Goal: Information Seeking & Learning: Check status

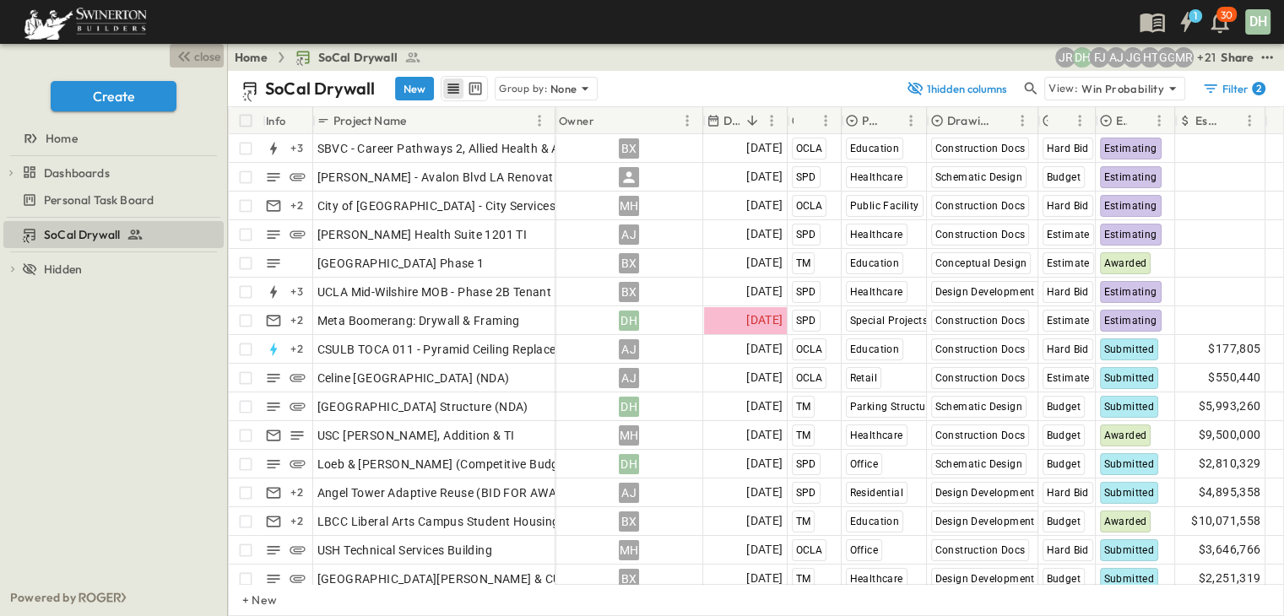
click at [196, 52] on span "close" at bounding box center [207, 56] width 26 height 17
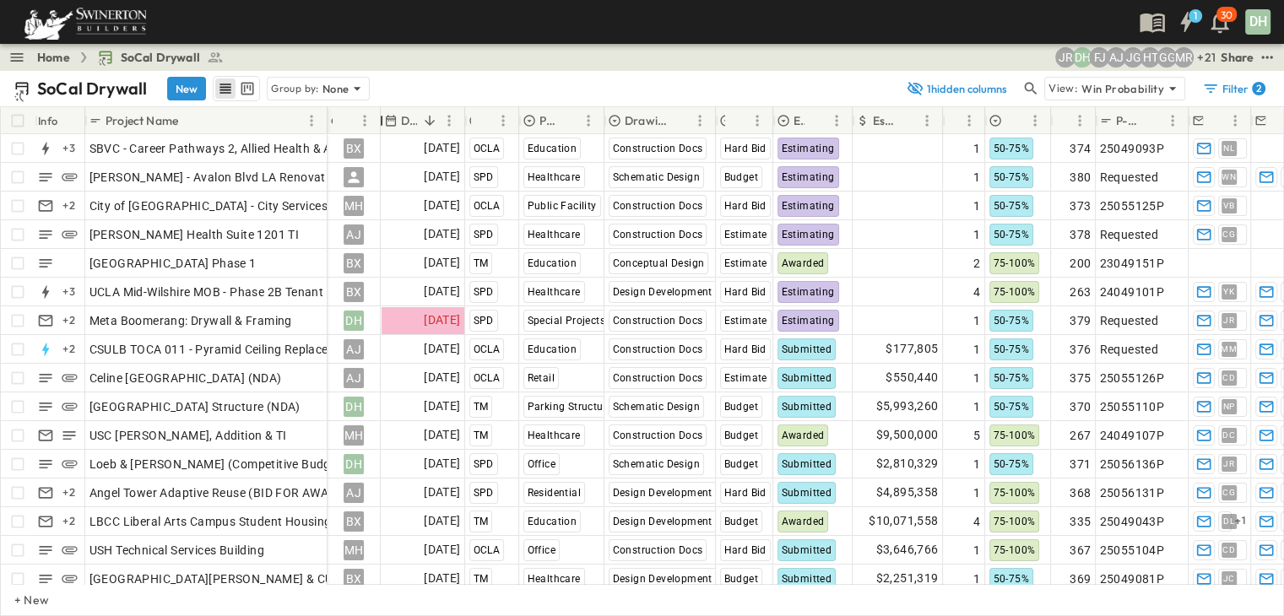
drag, startPoint x: 472, startPoint y: 119, endPoint x: 376, endPoint y: 128, distance: 96.6
click at [376, 128] on div "Owner" at bounding box center [381, 120] width 17 height 47
click at [1169, 88] on icon at bounding box center [1173, 88] width 17 height 17
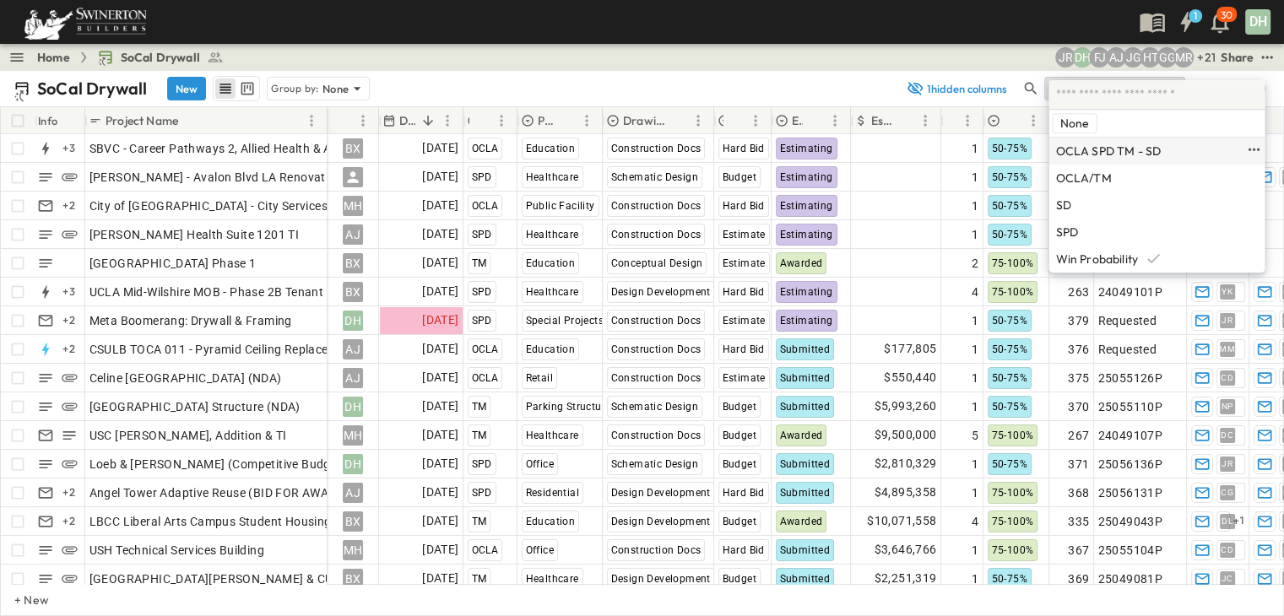
click at [1105, 149] on p "OCLA SPD TM - SD" at bounding box center [1109, 151] width 106 height 14
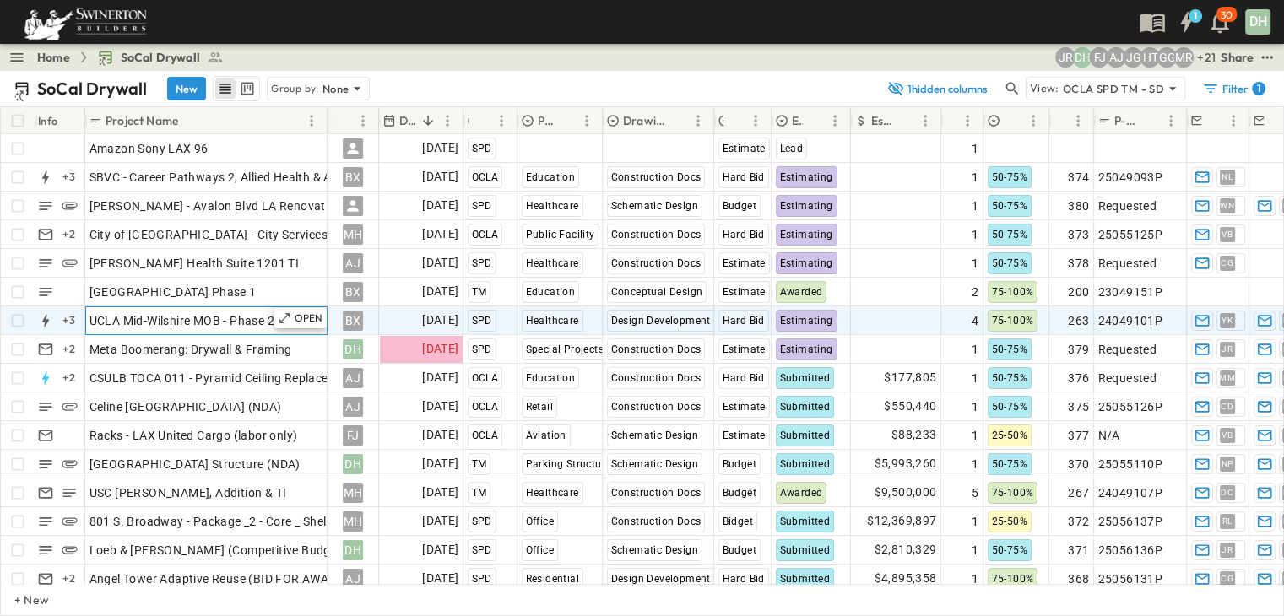
click at [242, 325] on span "UCLA Mid-Wilshire MOB - Phase 2B Tenant Improvements Floors 1-3 100% SD Budget" at bounding box center [325, 320] width 470 height 17
click at [302, 318] on p "OPEN" at bounding box center [309, 319] width 29 height 14
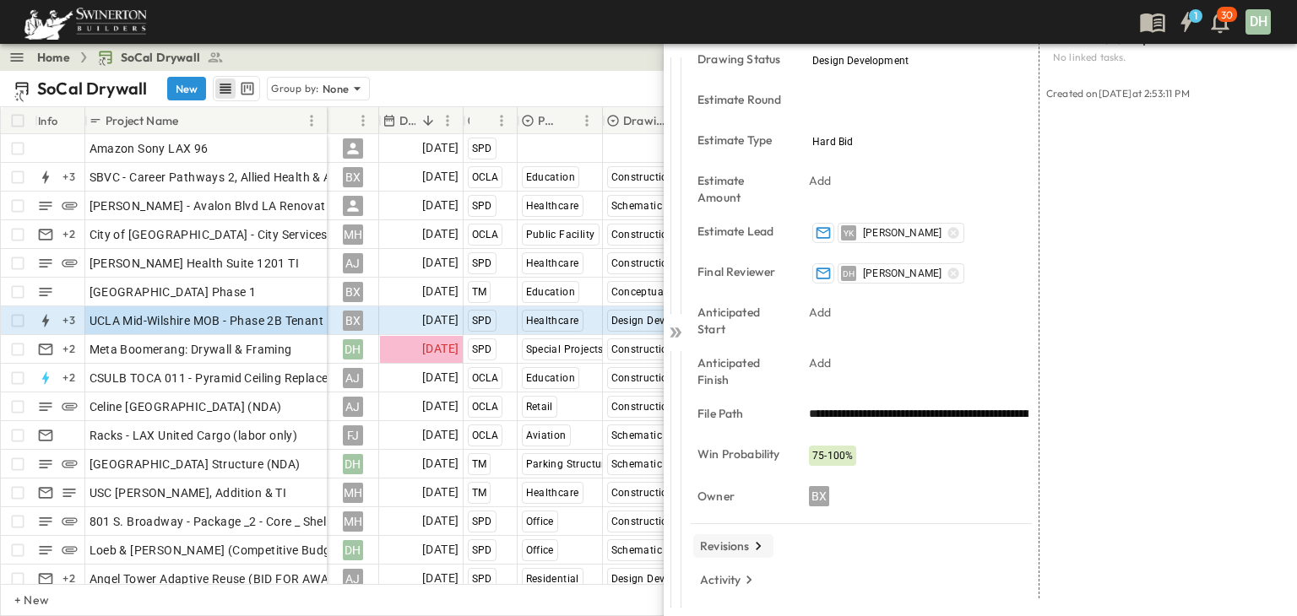
click at [747, 545] on p "Revisions" at bounding box center [725, 546] width 50 height 17
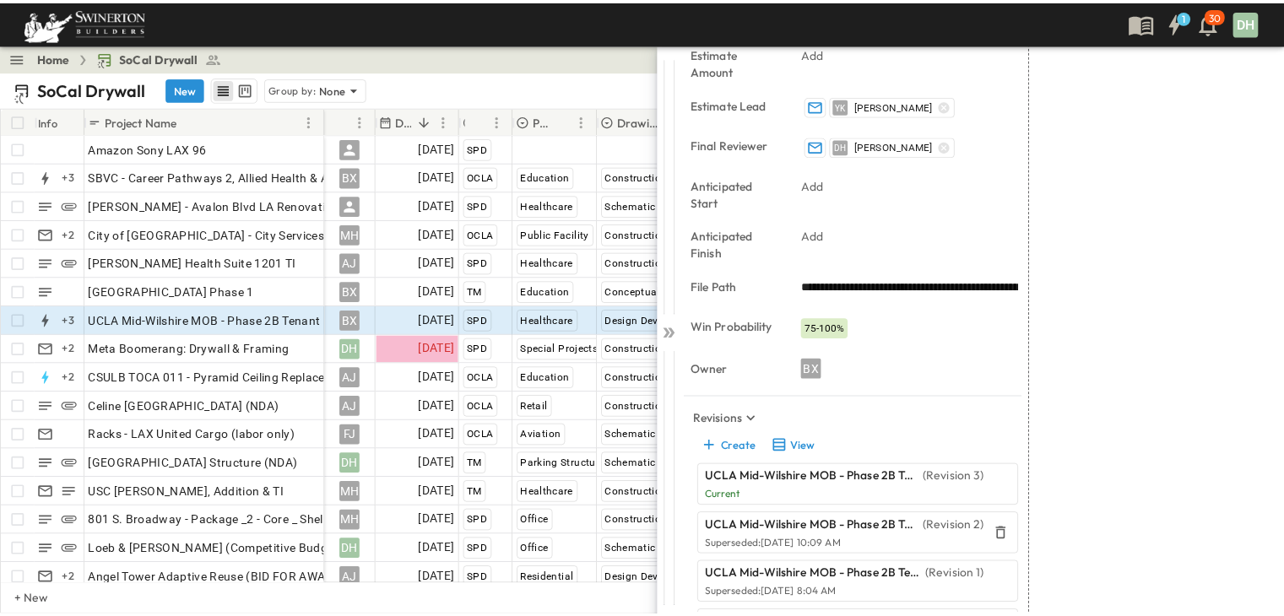
scroll to position [623, 0]
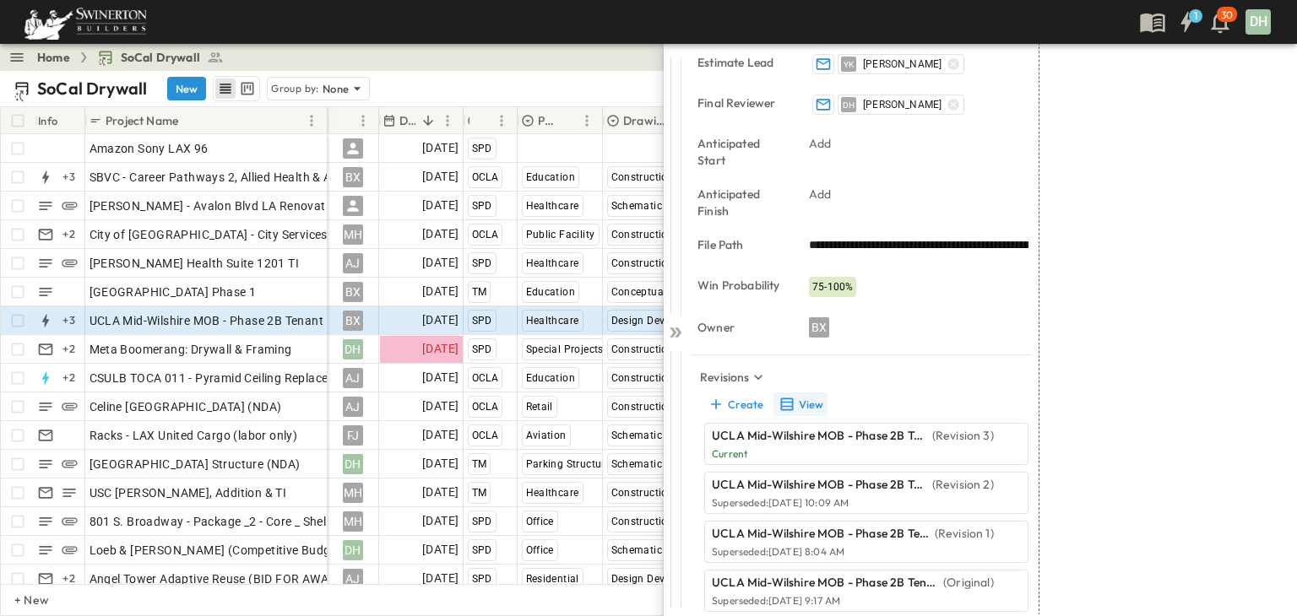
click at [801, 405] on button "View" at bounding box center [801, 405] width 54 height 24
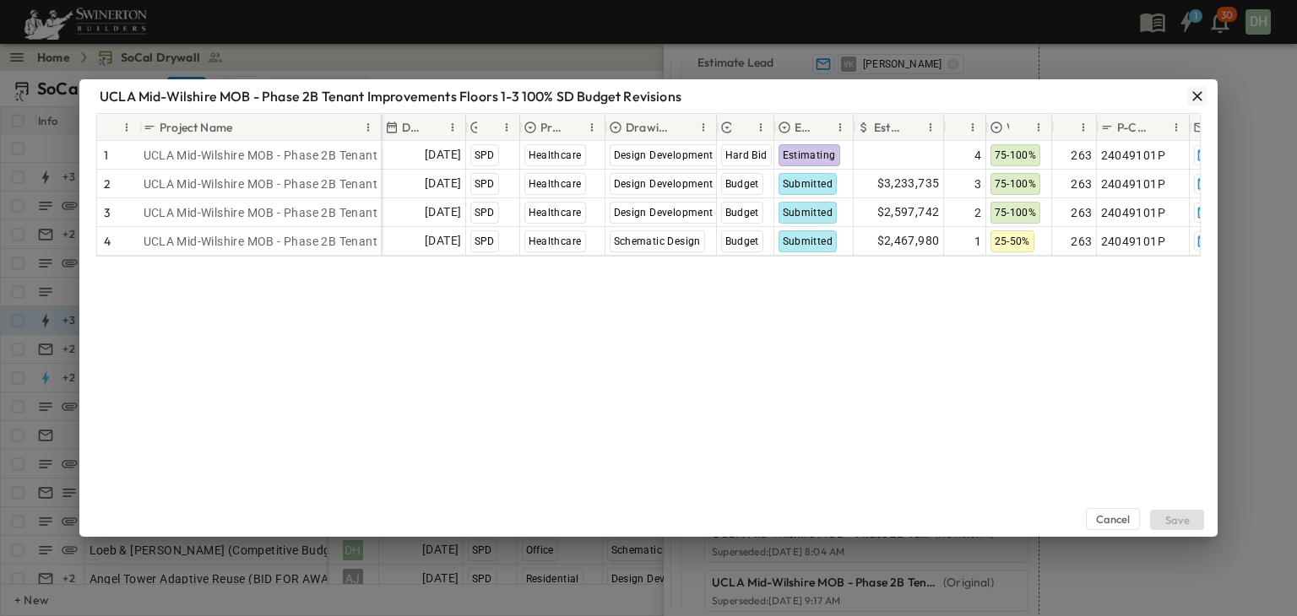
click at [1197, 91] on icon "button" at bounding box center [1197, 96] width 17 height 17
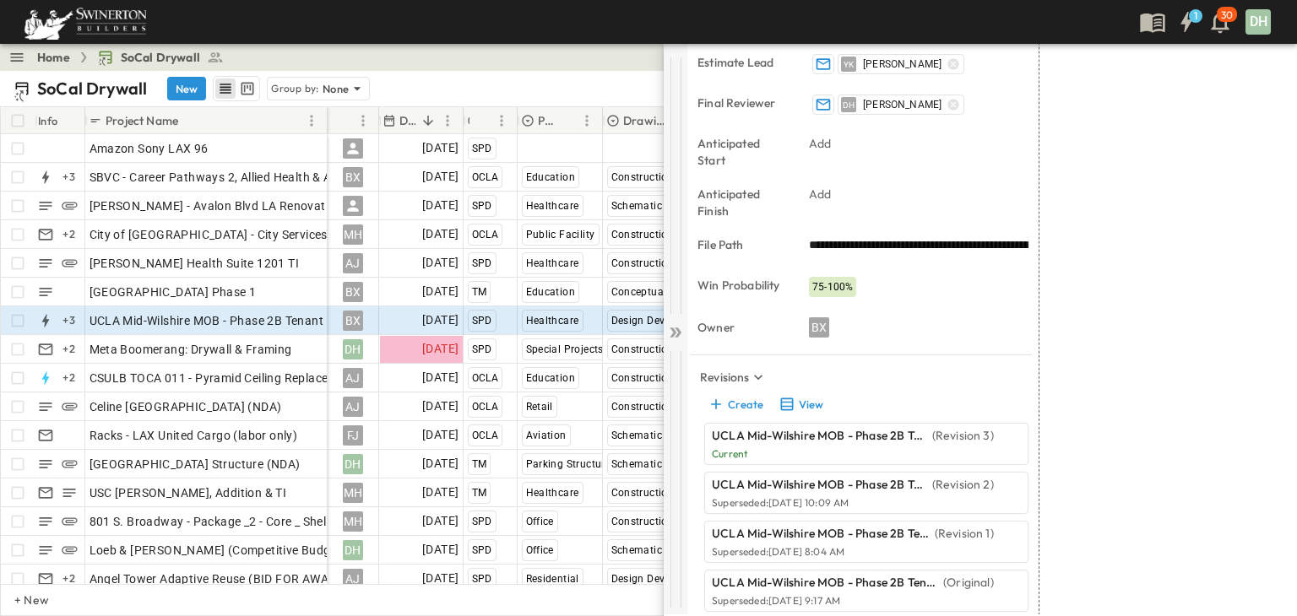
click at [676, 332] on icon at bounding box center [675, 332] width 17 height 17
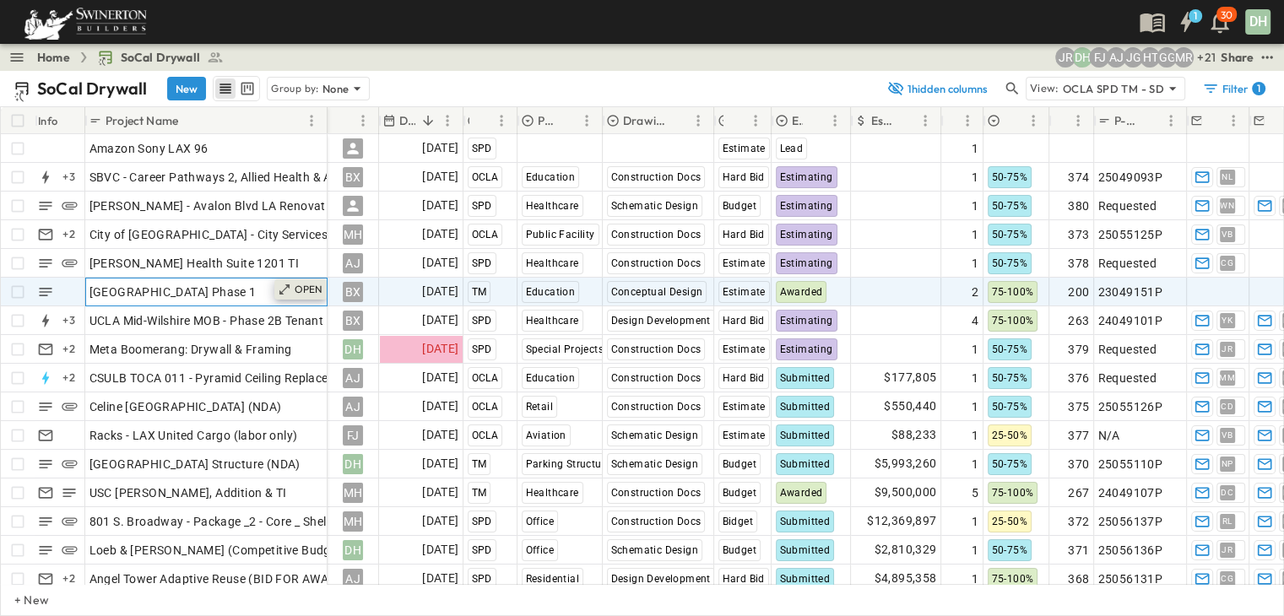
click at [307, 288] on p "OPEN" at bounding box center [309, 290] width 29 height 14
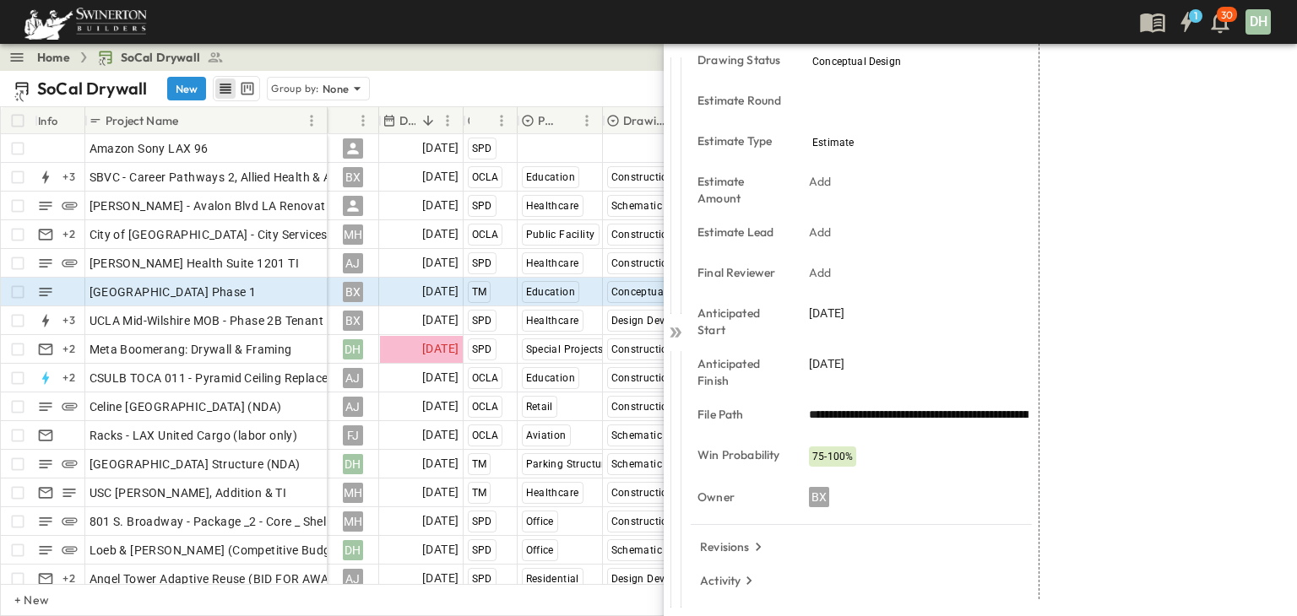
scroll to position [429, 0]
click at [759, 543] on icon "button" at bounding box center [758, 546] width 17 height 17
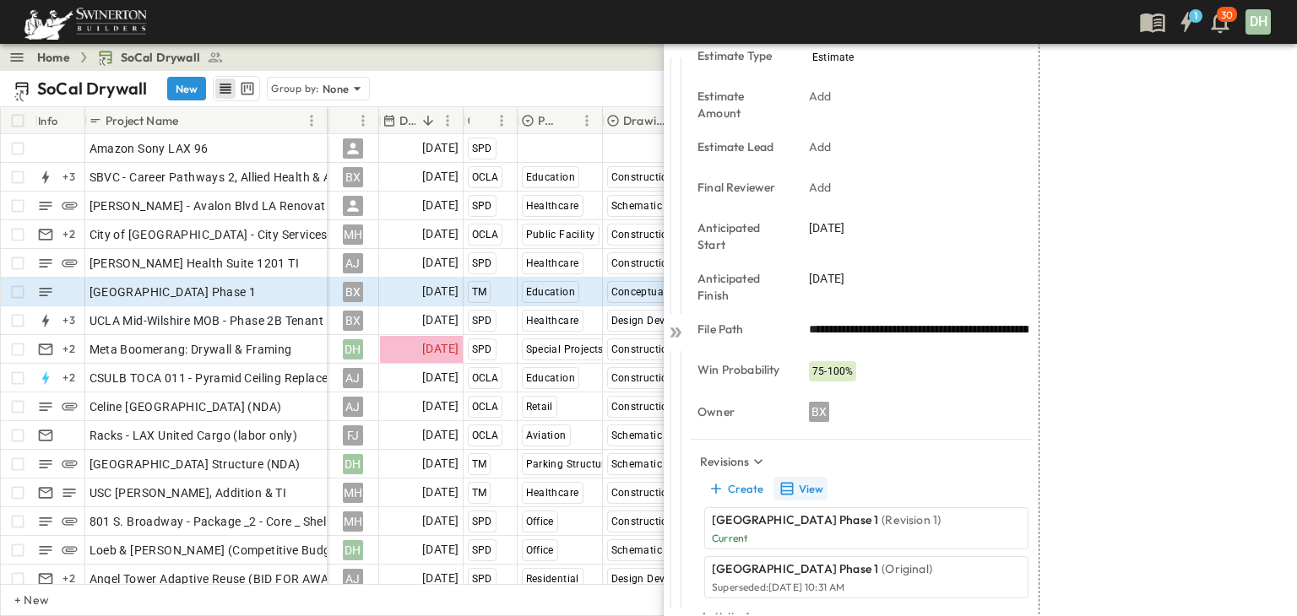
click at [807, 489] on button "View" at bounding box center [801, 489] width 54 height 24
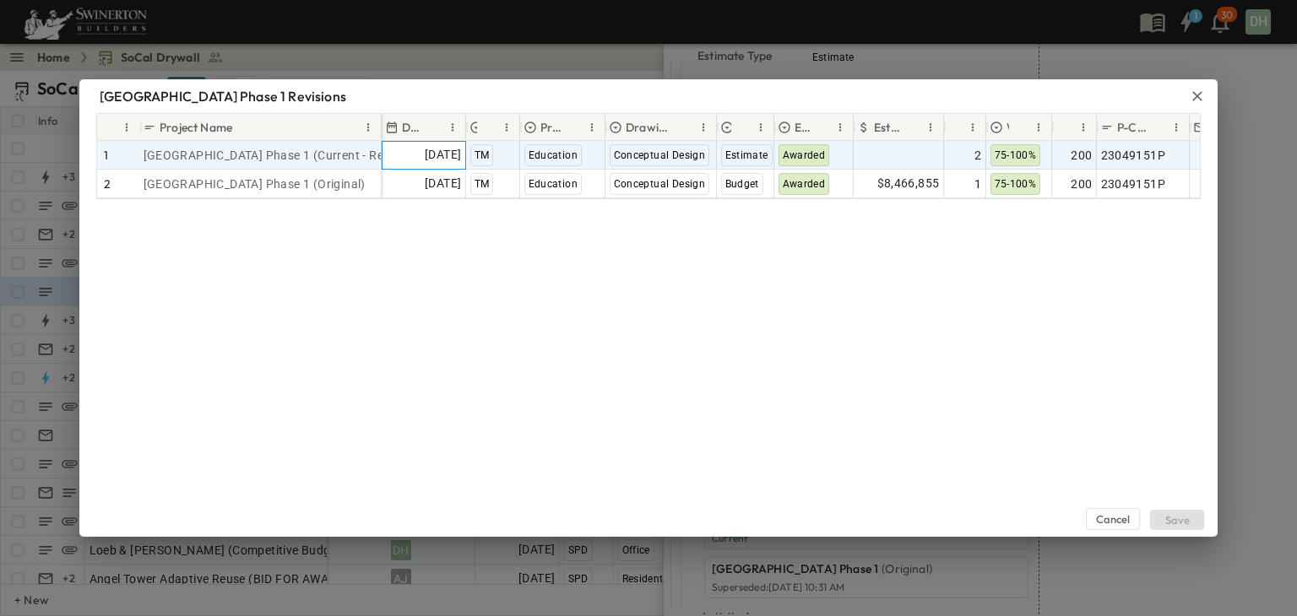
click at [427, 154] on span "[DATE]" at bounding box center [443, 154] width 36 height 19
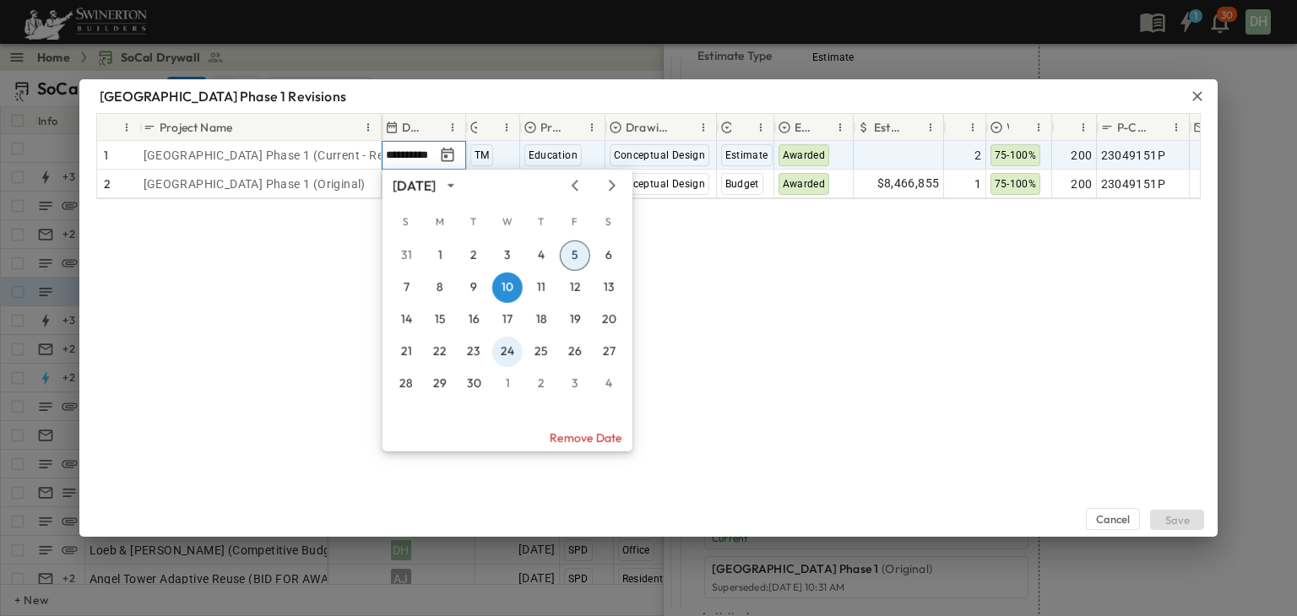
click at [508, 351] on button "24" at bounding box center [507, 352] width 30 height 30
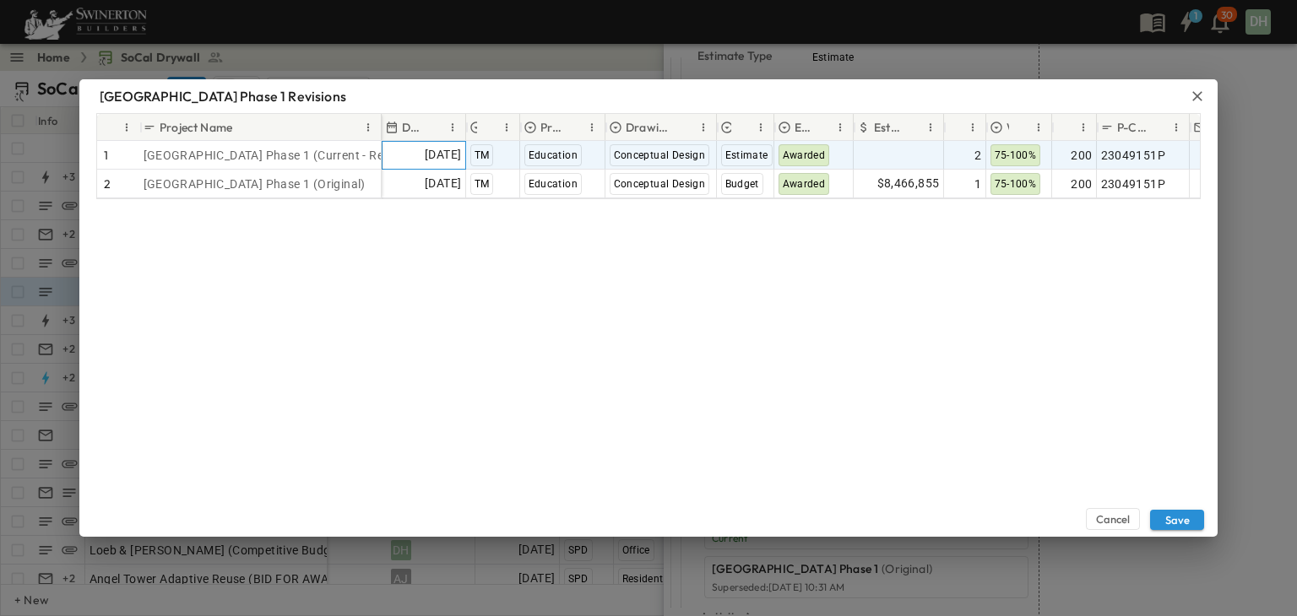
scroll to position [0, 0]
click at [1180, 514] on button "Save" at bounding box center [1177, 520] width 54 height 20
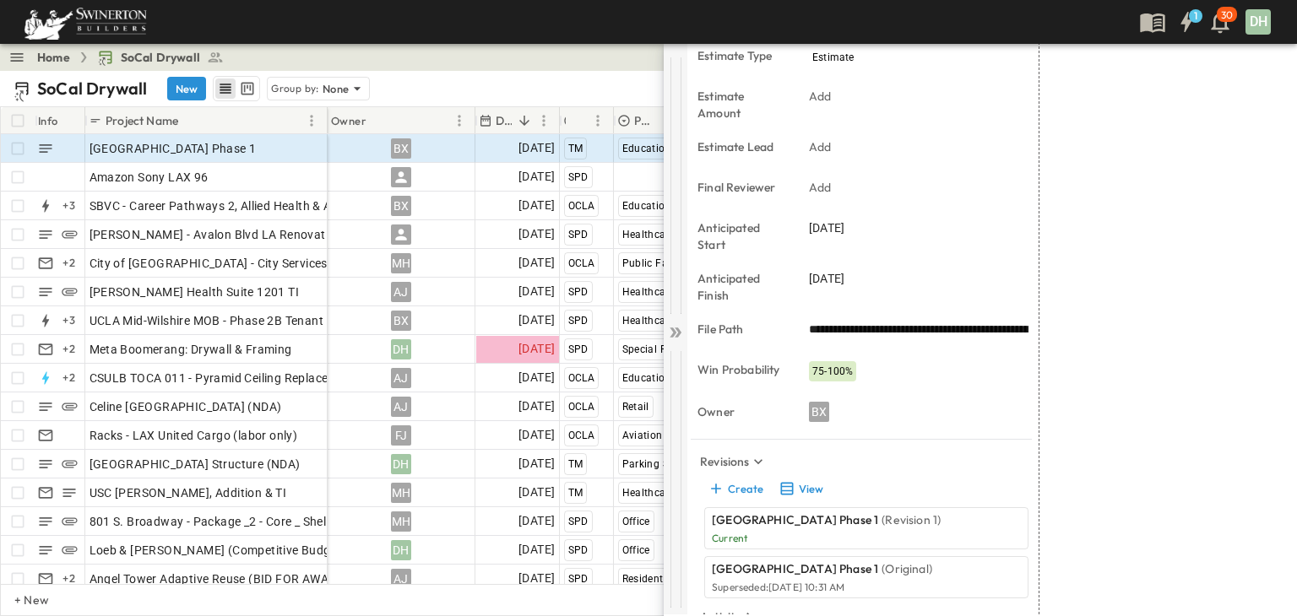
click at [677, 335] on icon at bounding box center [678, 333] width 7 height 10
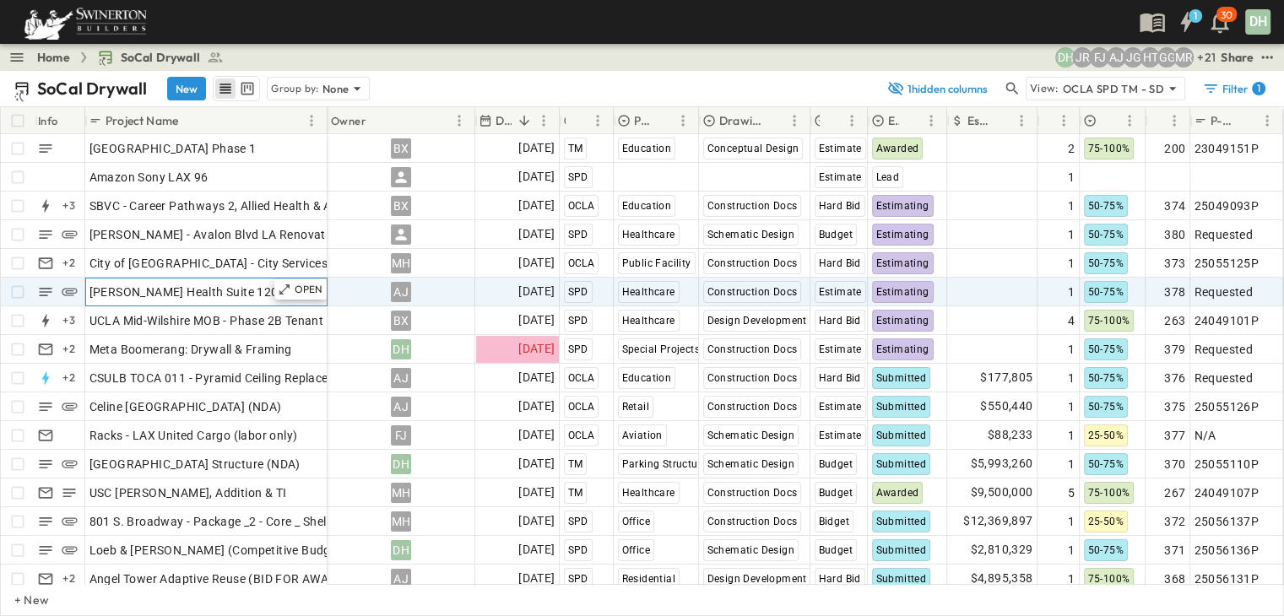
click at [257, 291] on div "[PERSON_NAME] Health Suite 1201 TI" at bounding box center [207, 292] width 234 height 24
click at [290, 288] on icon at bounding box center [285, 290] width 14 height 14
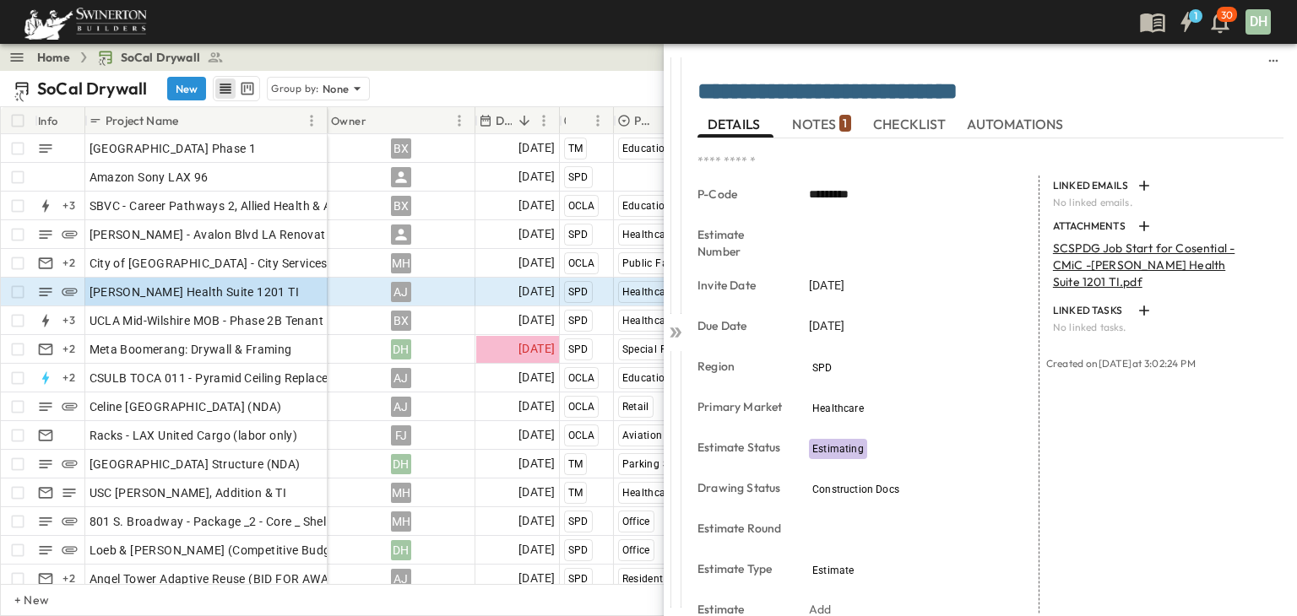
click at [825, 124] on span "NOTES 1" at bounding box center [821, 124] width 58 height 15
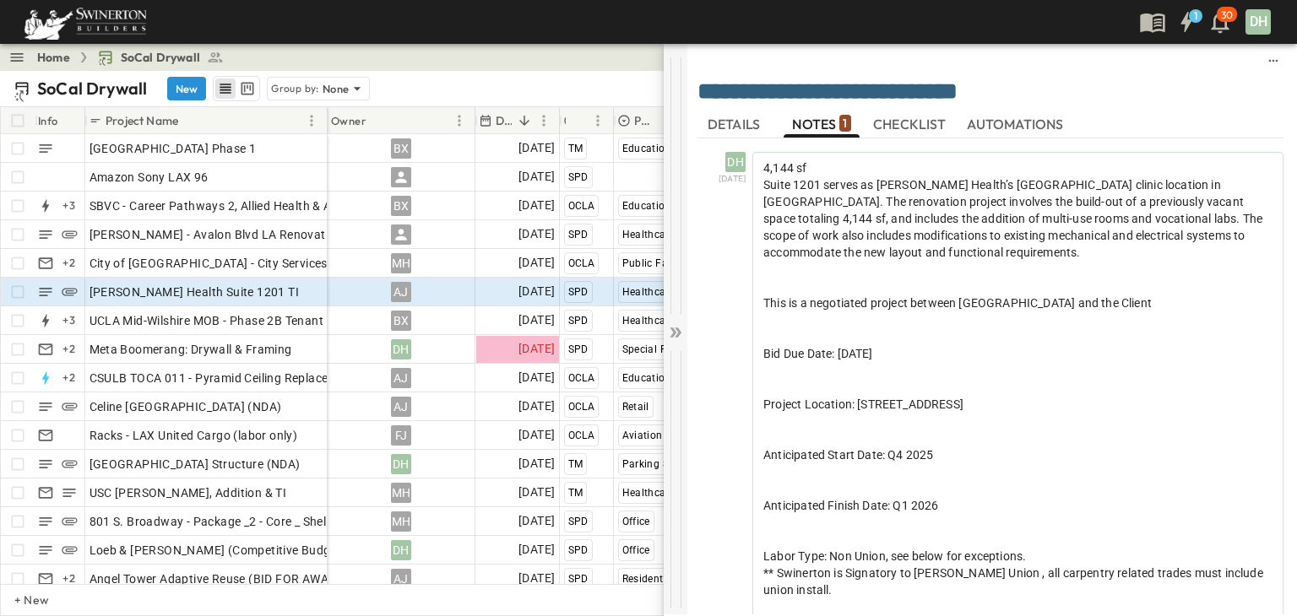
click at [676, 333] on icon at bounding box center [673, 333] width 7 height 10
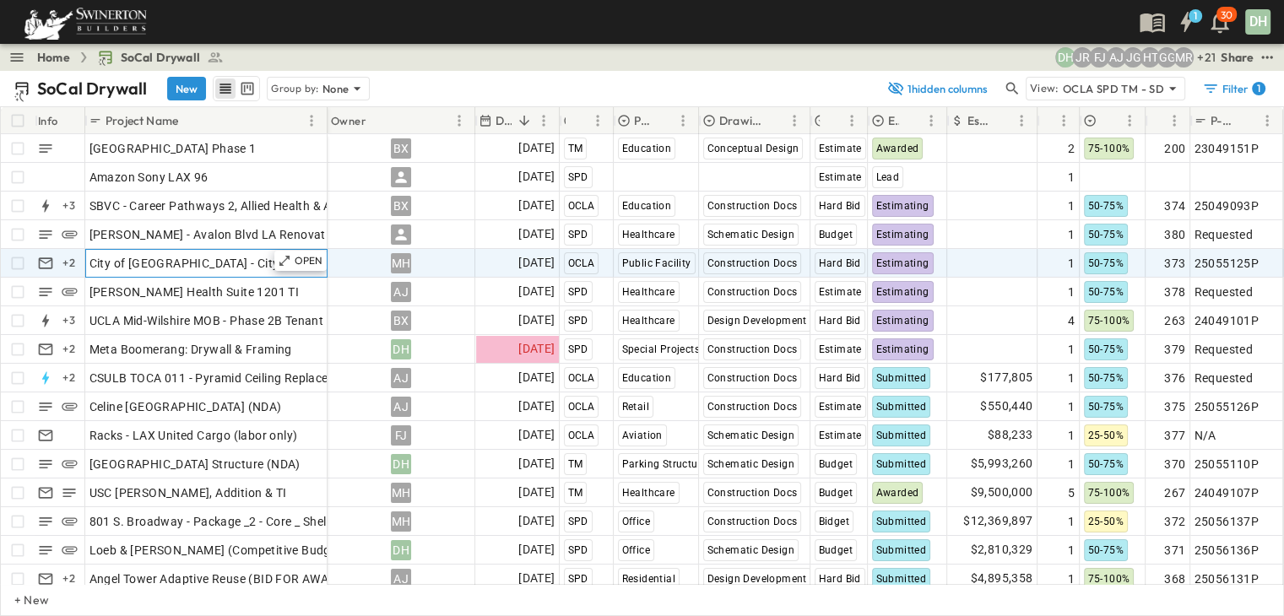
click at [270, 265] on span "City of [GEOGRAPHIC_DATA] - City Services Building" at bounding box center [233, 263] width 286 height 17
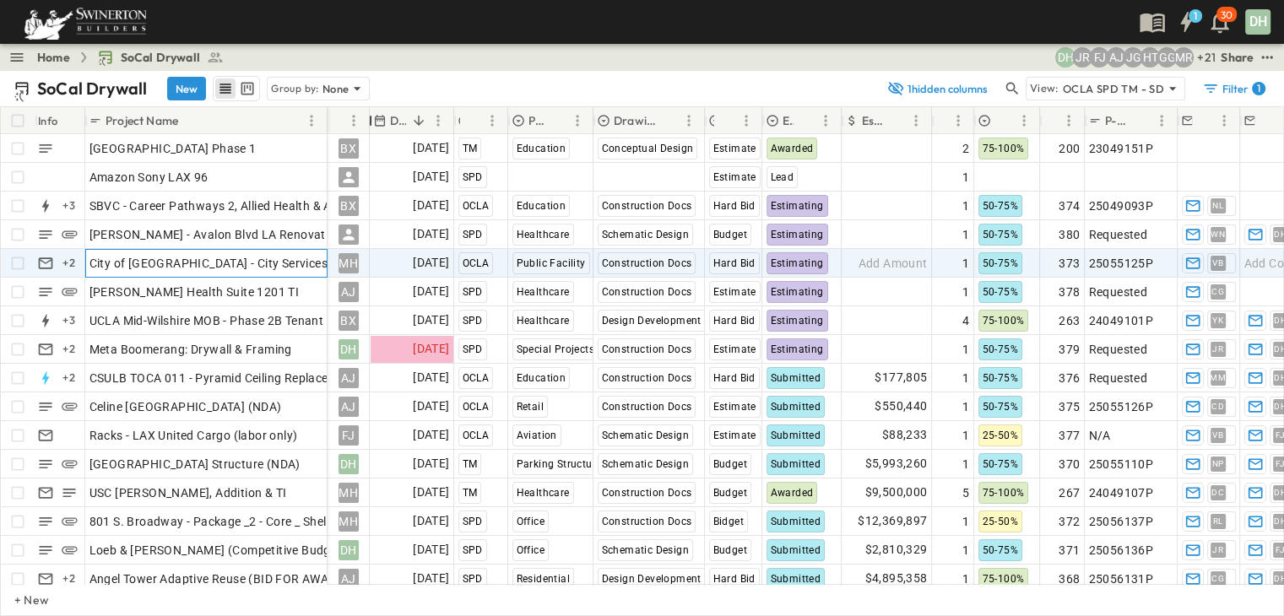
drag, startPoint x: 477, startPoint y: 117, endPoint x: 367, endPoint y: 126, distance: 110.2
click at [367, 126] on div "Owner" at bounding box center [370, 120] width 17 height 47
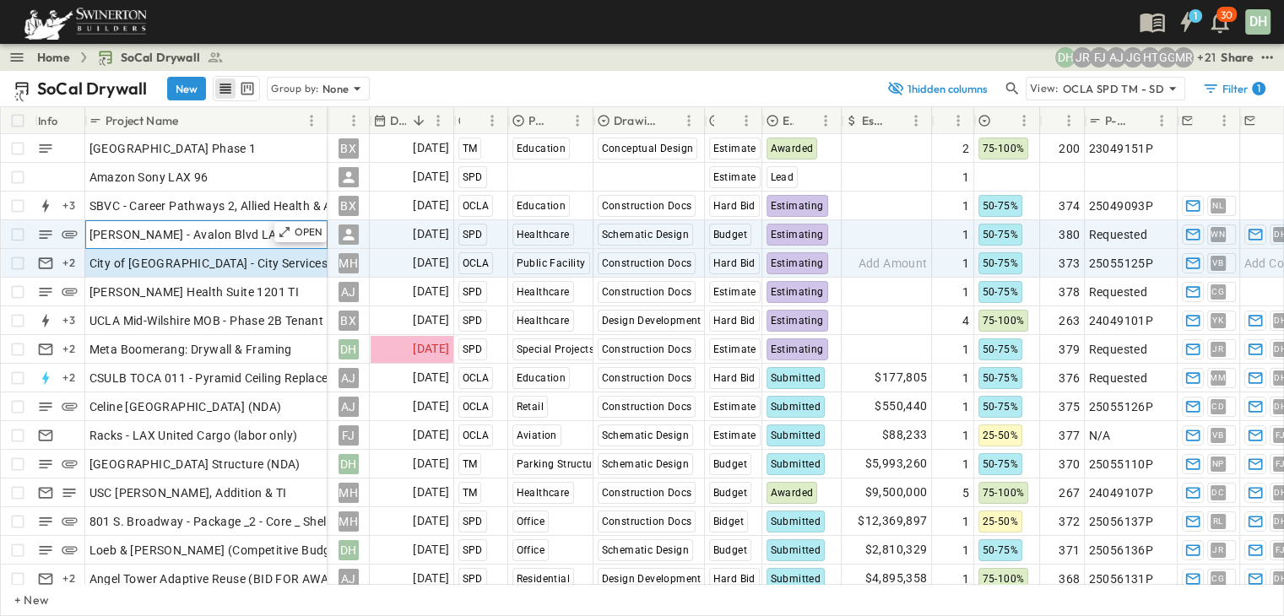
click at [216, 242] on span "[PERSON_NAME] - Avalon Blvd LA Renovation and Addition" at bounding box center [254, 234] width 328 height 17
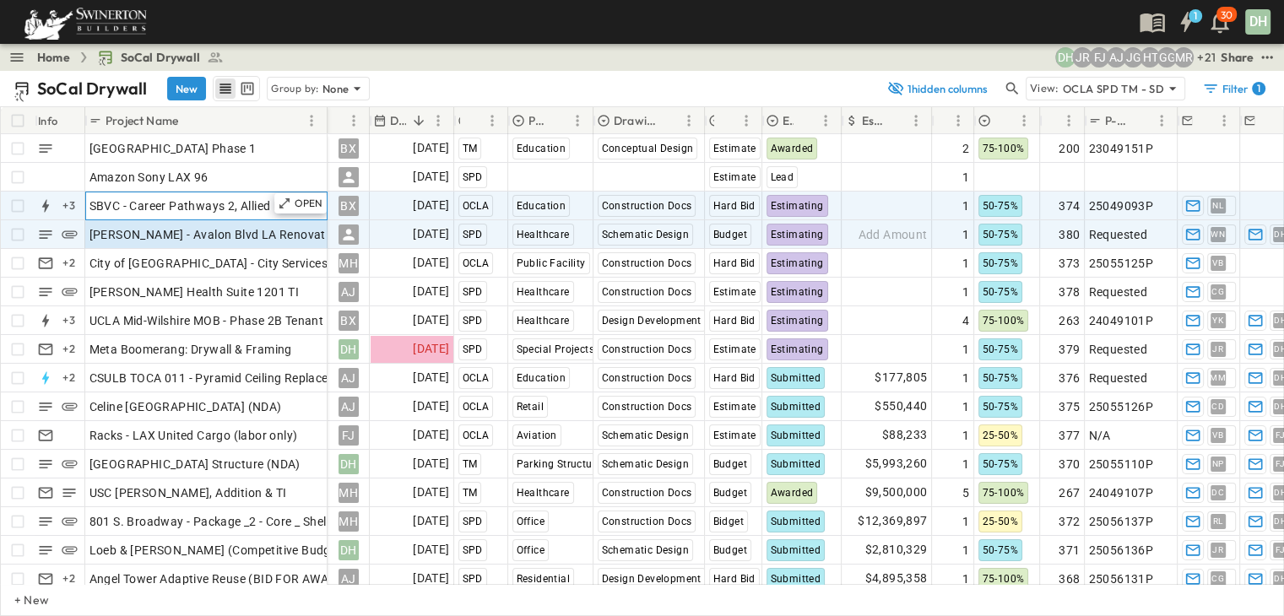
click at [226, 209] on span "SBVC - Career Pathways 2, Allied Health & Aeronautics Bldg's" at bounding box center [258, 206] width 337 height 17
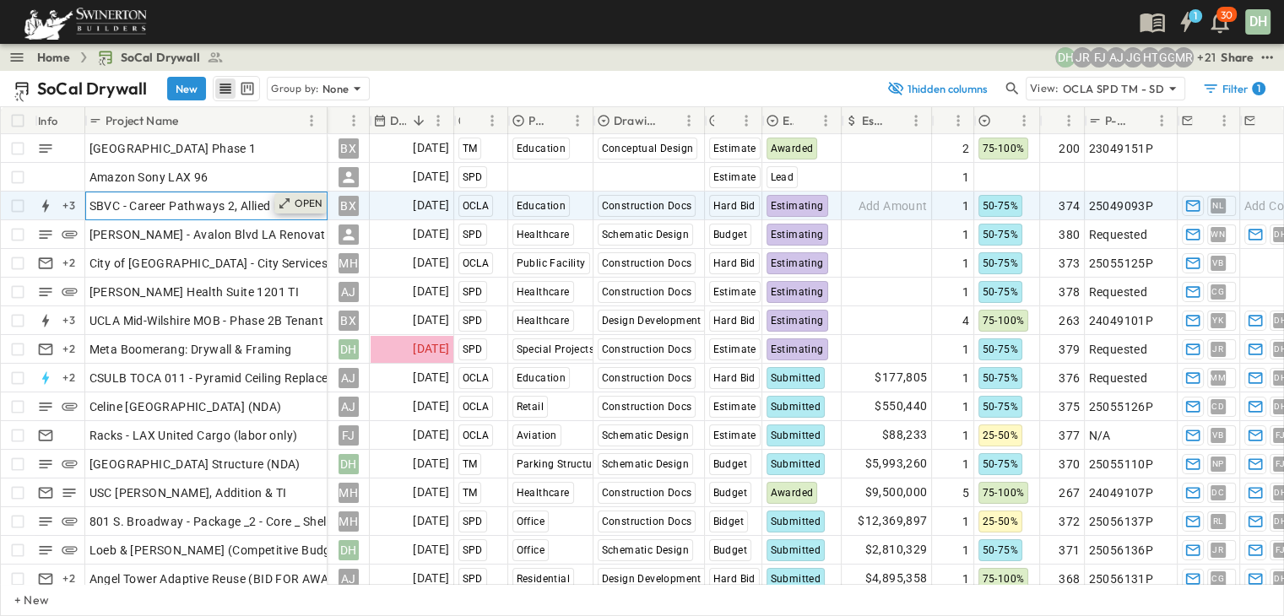
click at [307, 203] on p "OPEN" at bounding box center [309, 204] width 29 height 14
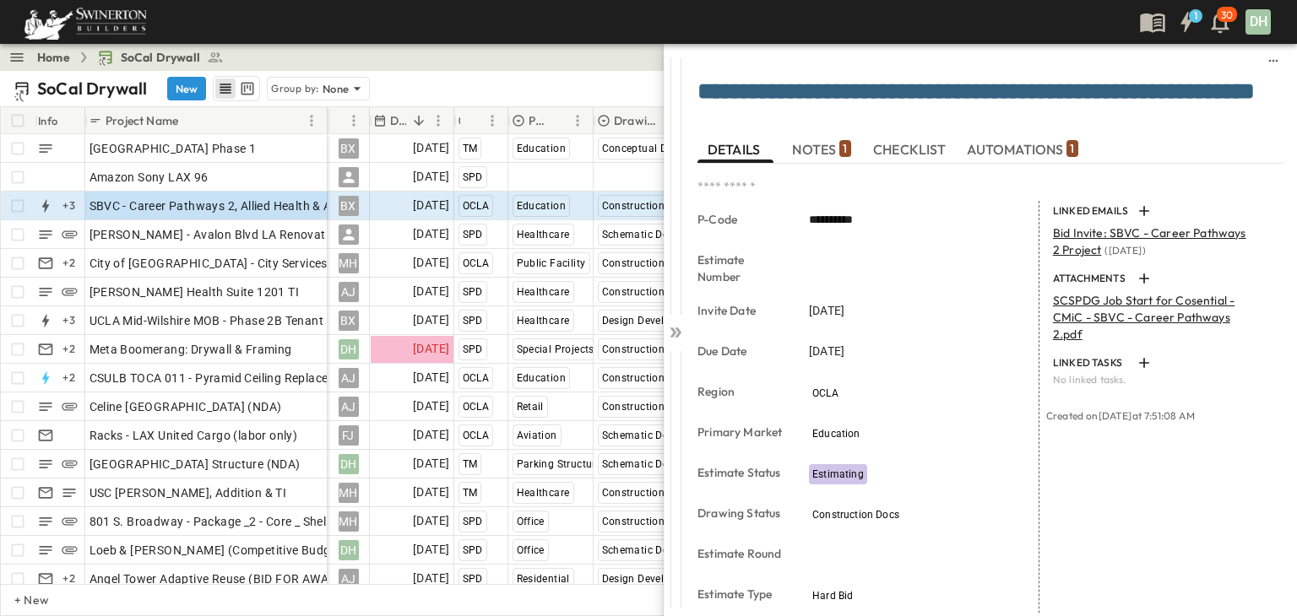
click at [820, 153] on span "NOTES 1" at bounding box center [821, 149] width 58 height 15
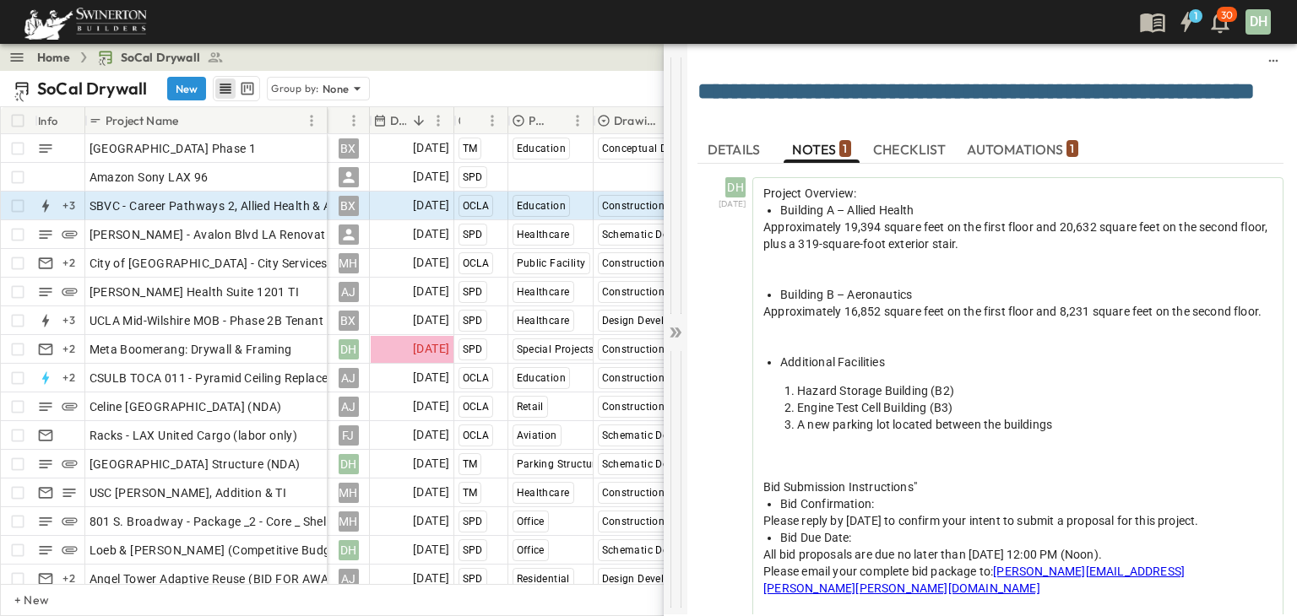
click at [676, 331] on icon at bounding box center [675, 332] width 17 height 17
